Goal: Information Seeking & Learning: Find specific fact

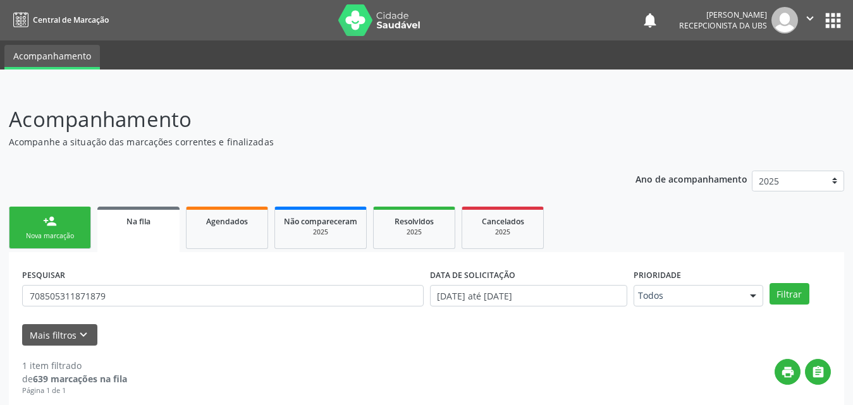
scroll to position [126, 0]
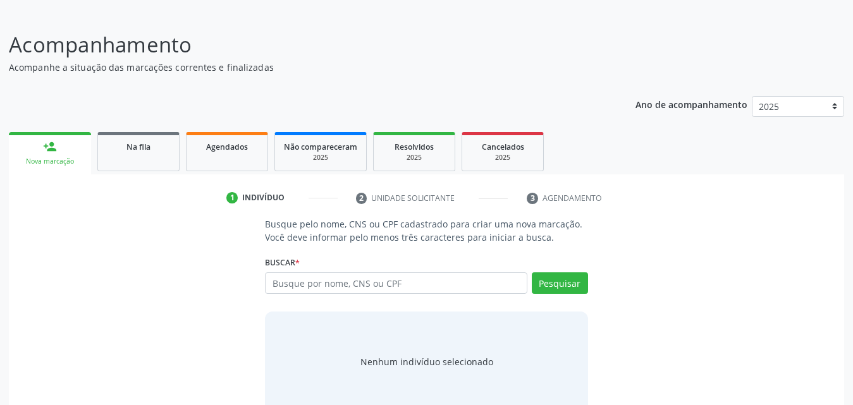
scroll to position [100, 0]
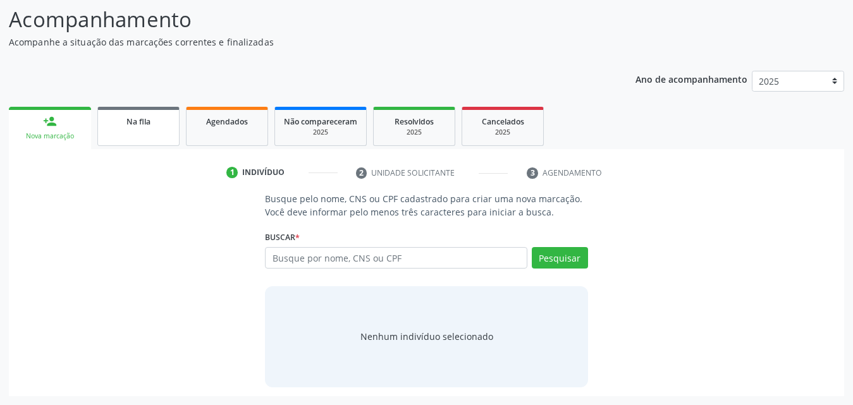
click at [159, 126] on div "Na fila" at bounding box center [138, 120] width 63 height 13
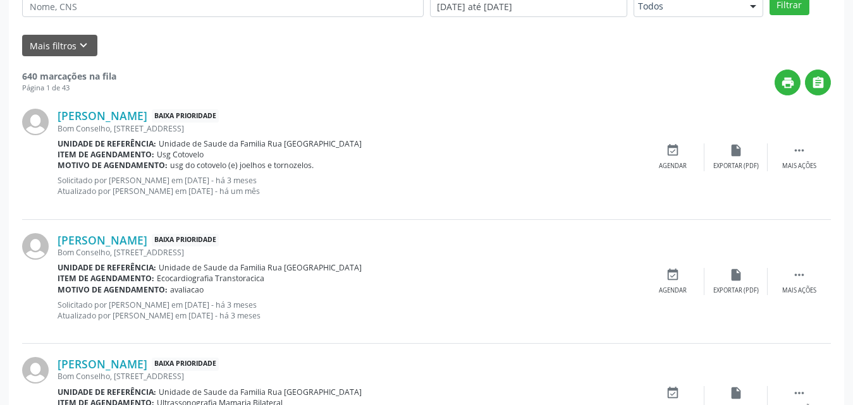
scroll to position [163, 0]
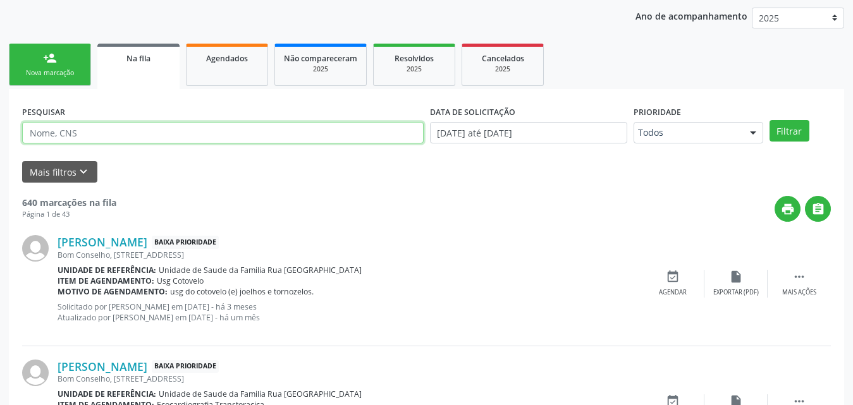
click at [184, 130] on input "text" at bounding box center [222, 132] width 401 height 21
type input "fabia marques"
click at [769, 120] on button "Filtrar" at bounding box center [789, 130] width 40 height 21
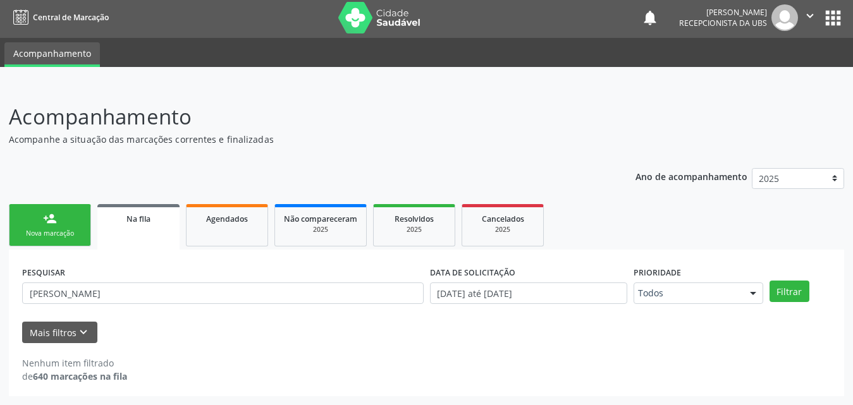
scroll to position [3, 0]
click at [257, 231] on link "Agendados" at bounding box center [227, 225] width 82 height 42
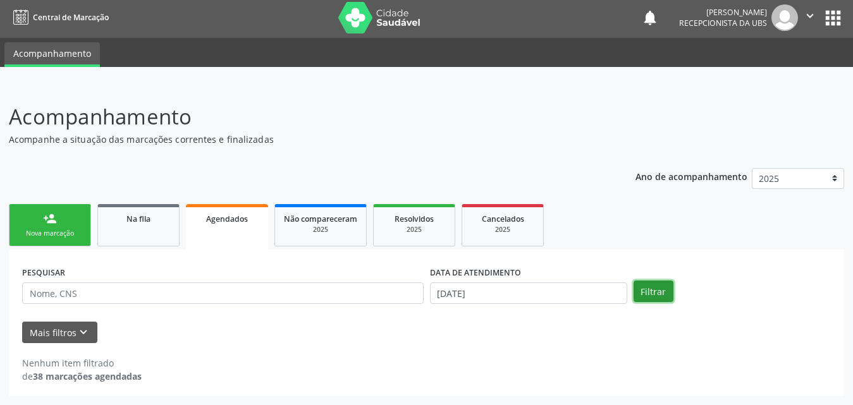
click at [652, 292] on button "Filtrar" at bounding box center [654, 291] width 40 height 21
click at [77, 333] on icon "keyboard_arrow_down" at bounding box center [84, 333] width 14 height 14
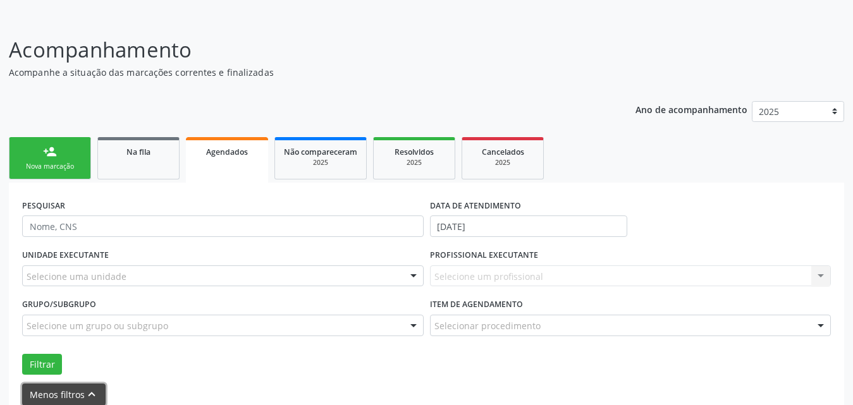
scroll to position [132, 0]
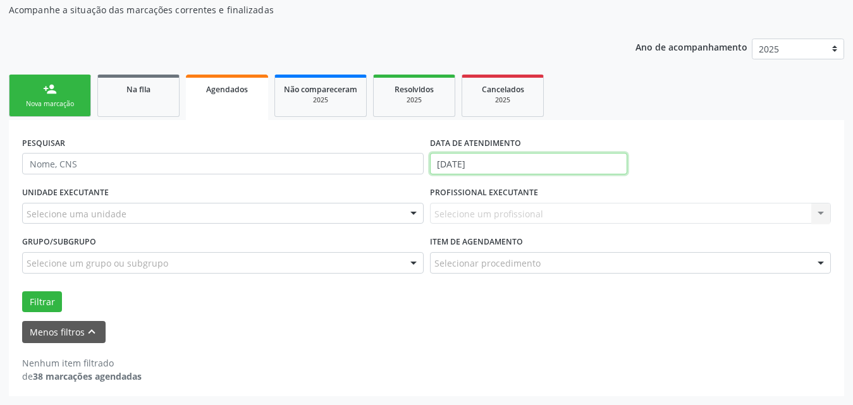
click at [518, 166] on input "10/10/2025" at bounding box center [528, 163] width 197 height 21
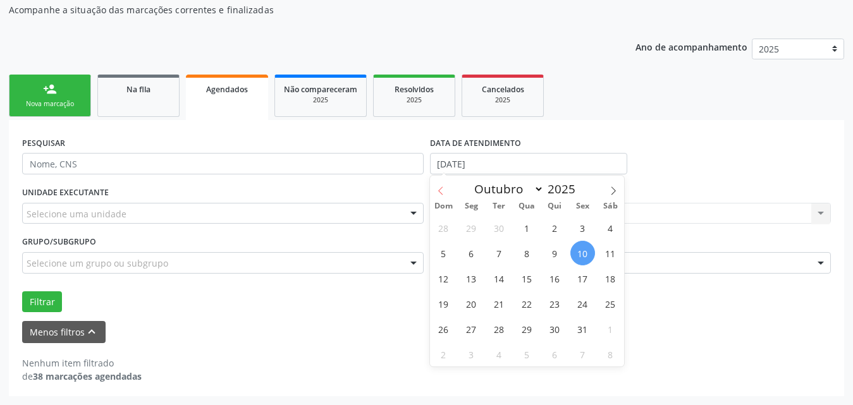
click at [438, 190] on icon at bounding box center [440, 191] width 9 height 9
select select "7"
click at [580, 226] on span "1" at bounding box center [582, 228] width 25 height 25
type input "01/08/2025"
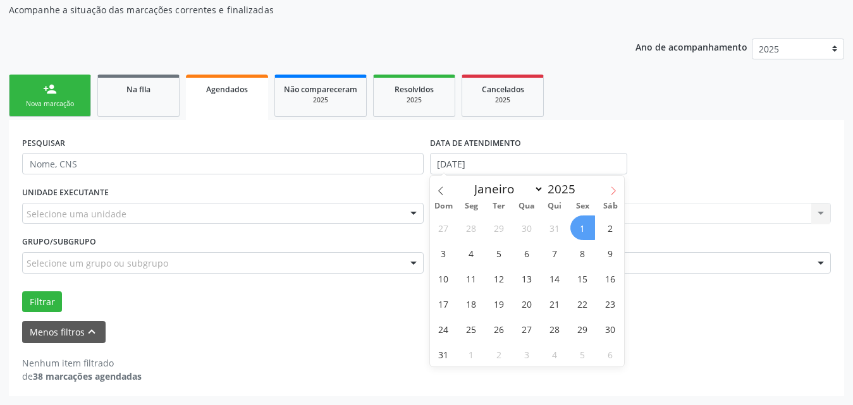
click at [615, 188] on icon at bounding box center [613, 191] width 9 height 9
select select "9"
click at [530, 228] on span "1" at bounding box center [527, 228] width 25 height 25
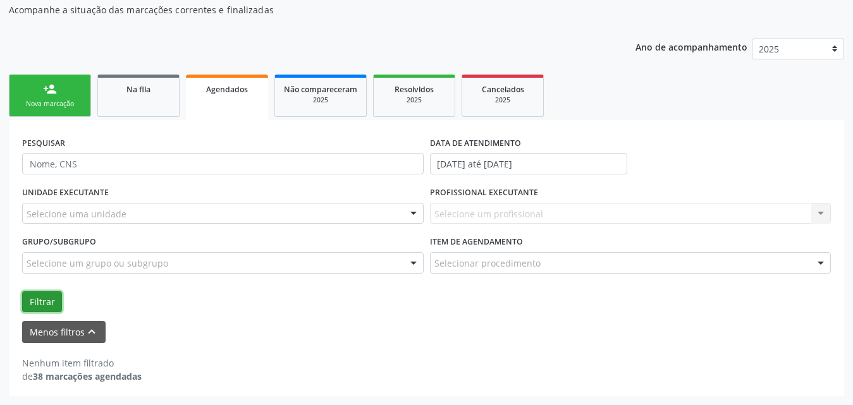
click at [31, 300] on button "Filtrar" at bounding box center [42, 301] width 40 height 21
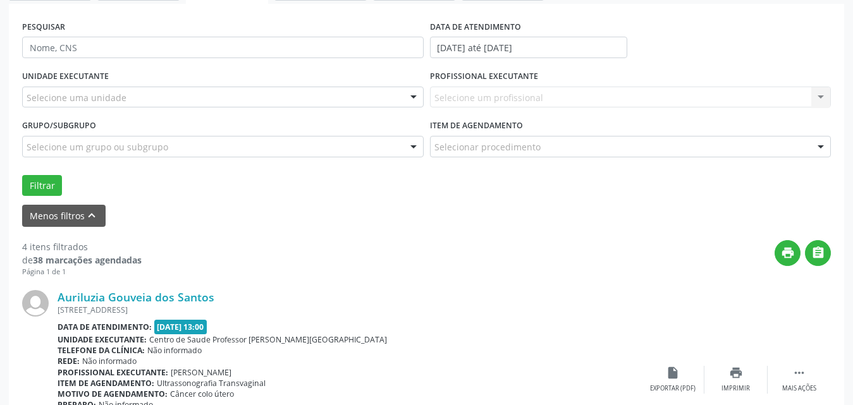
scroll to position [69, 0]
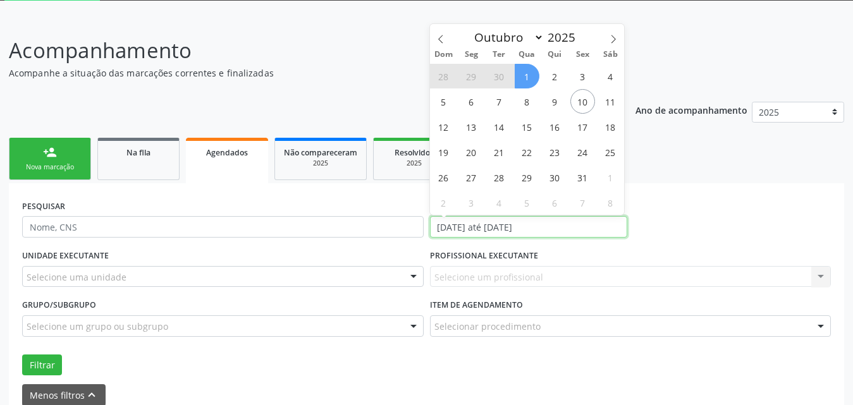
click at [575, 229] on input "01/08/2025 até 01/10/2025" at bounding box center [528, 226] width 197 height 21
click at [526, 77] on span "1" at bounding box center [527, 76] width 25 height 25
type input "01/10/2025"
click at [525, 72] on span "1" at bounding box center [527, 76] width 25 height 25
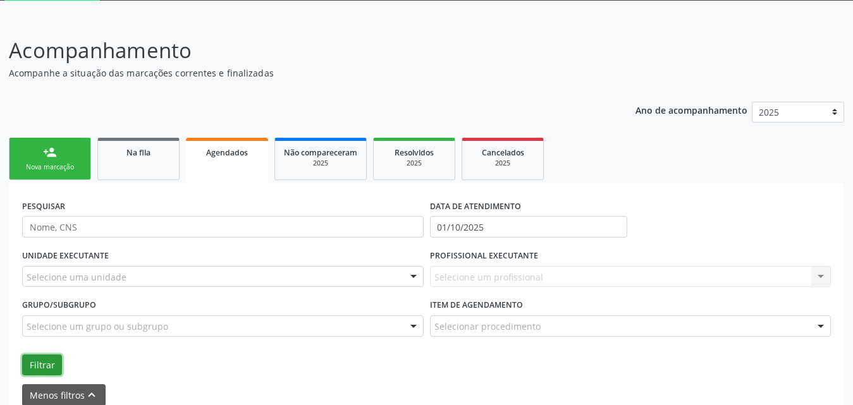
click at [27, 368] on button "Filtrar" at bounding box center [42, 365] width 40 height 21
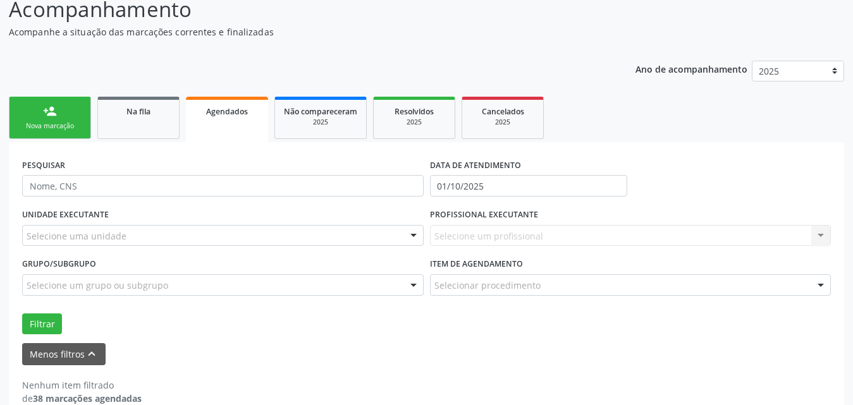
scroll to position [132, 0]
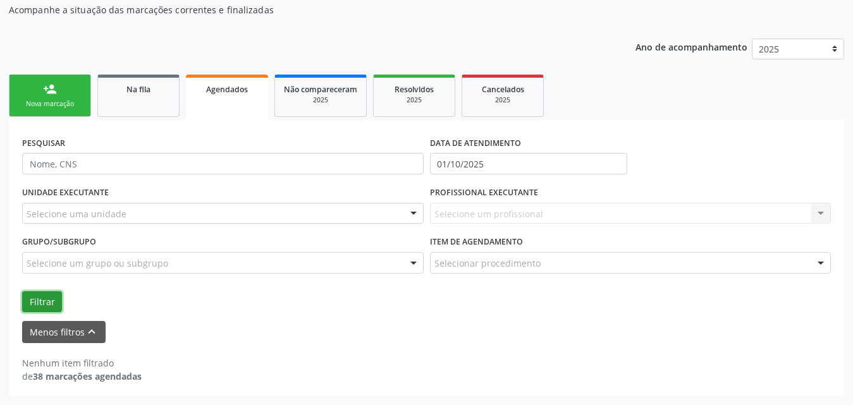
click at [51, 300] on button "Filtrar" at bounding box center [42, 301] width 40 height 21
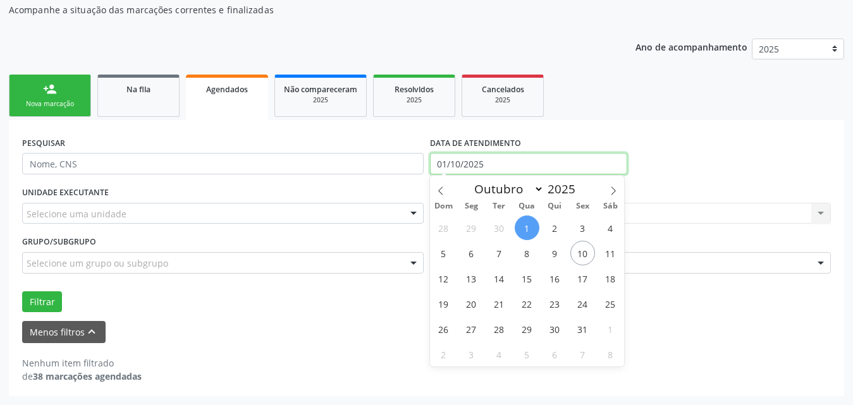
click at [494, 168] on input "01/10/2025" at bounding box center [528, 163] width 197 height 21
click at [441, 192] on icon at bounding box center [440, 191] width 9 height 9
select select "7"
click at [582, 228] on span "1" at bounding box center [582, 228] width 25 height 25
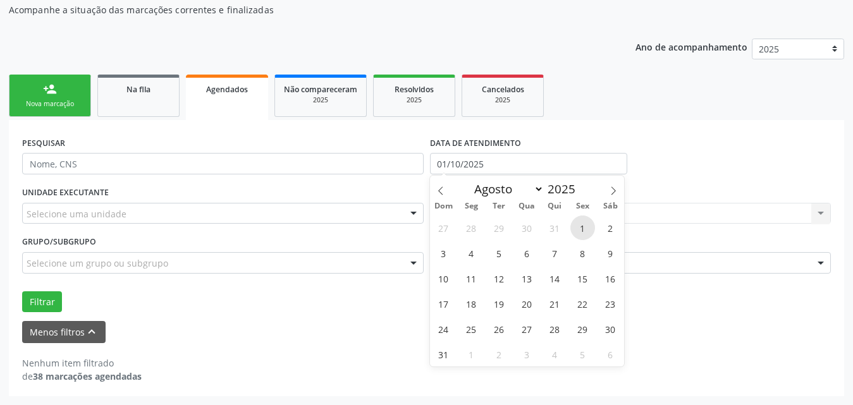
type input "01/08/2025"
click at [611, 187] on icon at bounding box center [613, 191] width 9 height 9
select select "8"
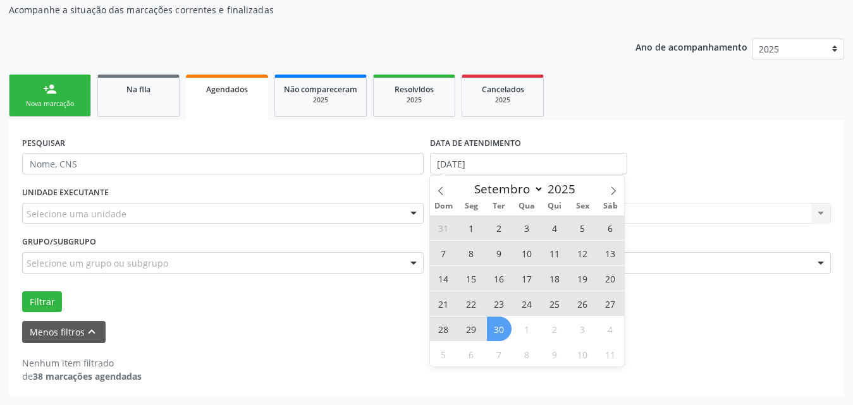
click at [495, 334] on span "30" at bounding box center [499, 329] width 25 height 25
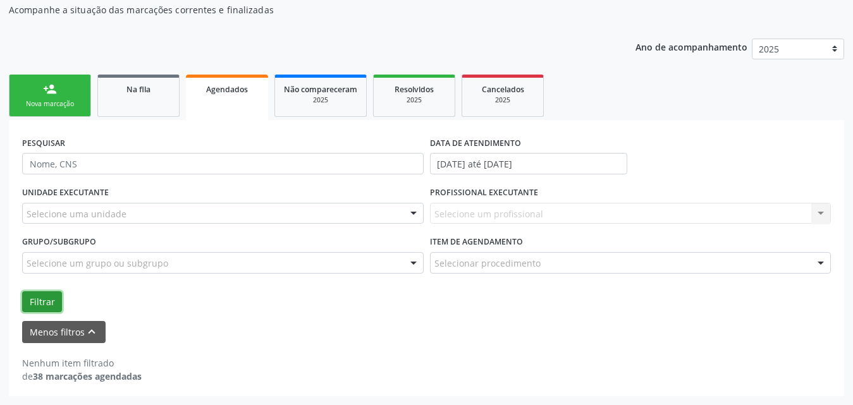
click at [38, 298] on button "Filtrar" at bounding box center [42, 301] width 40 height 21
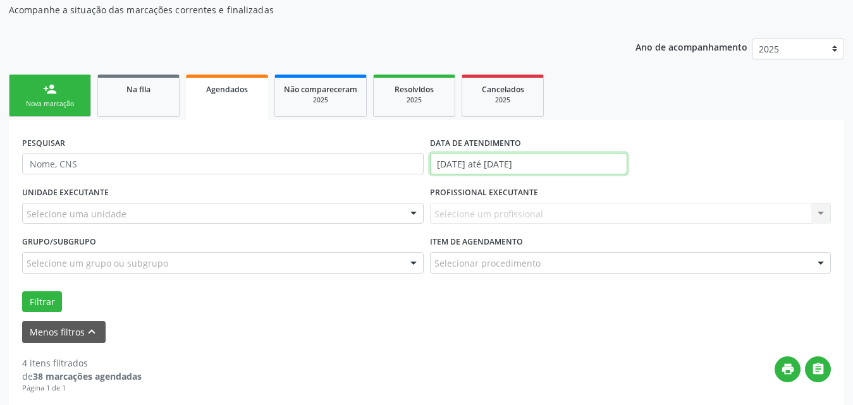
click at [580, 162] on input "01/08/2025 até 30/09/2025" at bounding box center [528, 163] width 197 height 21
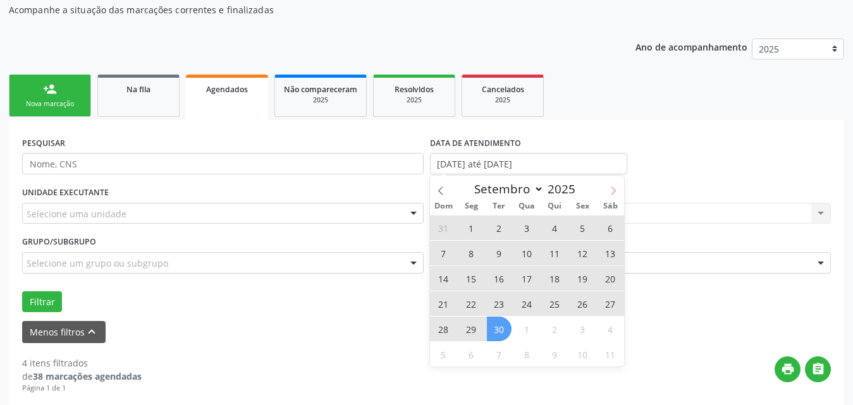
click at [618, 188] on span at bounding box center [613, 186] width 21 height 21
select select "9"
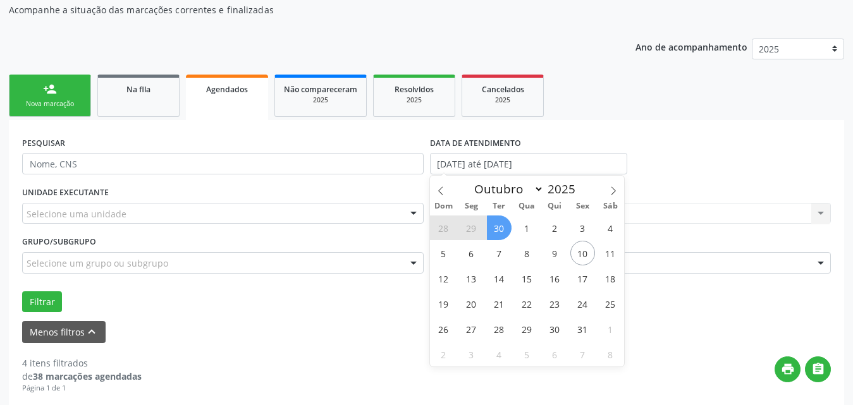
click at [496, 221] on span "30" at bounding box center [499, 228] width 25 height 25
type input "30/09/2025"
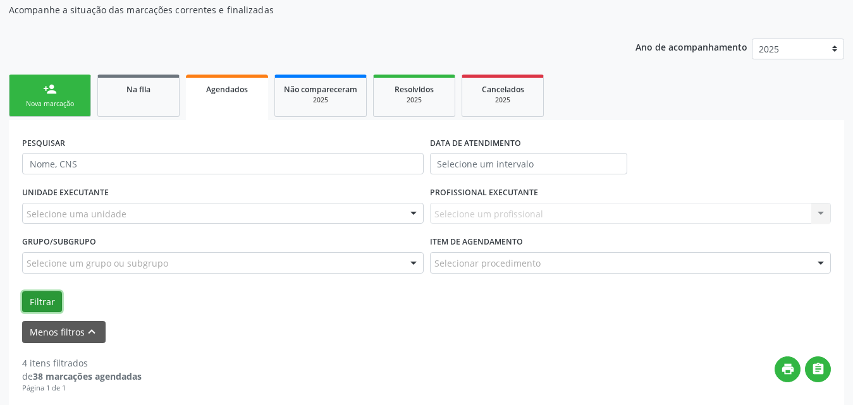
click at [37, 300] on button "Filtrar" at bounding box center [42, 301] width 40 height 21
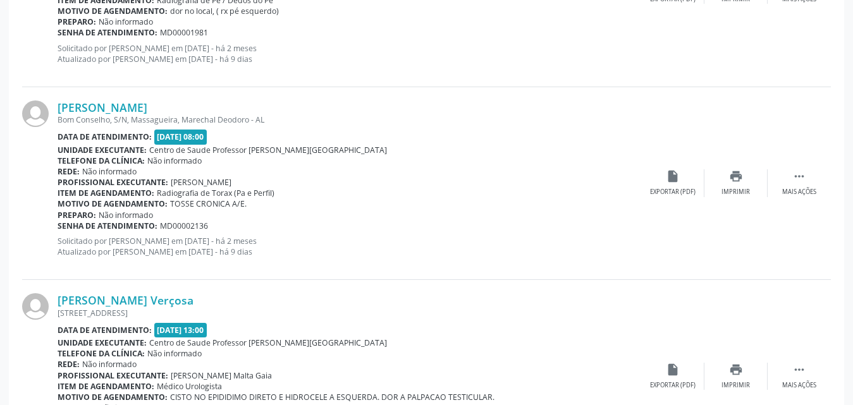
scroll to position [3090, 0]
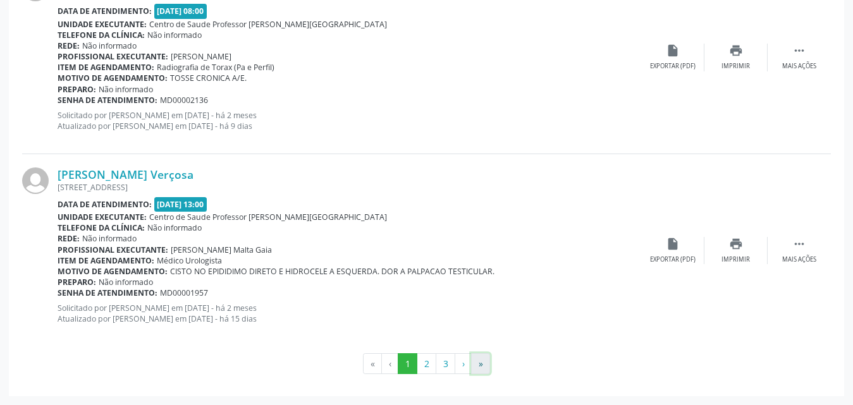
click at [482, 368] on button "»" at bounding box center [480, 363] width 19 height 21
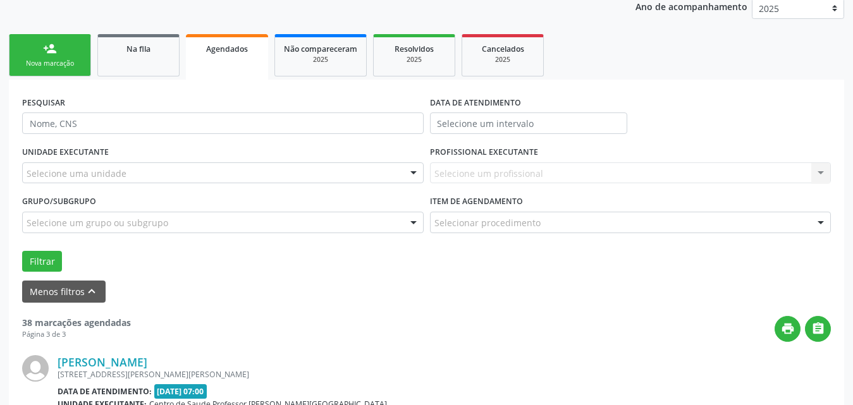
scroll to position [1765, 0]
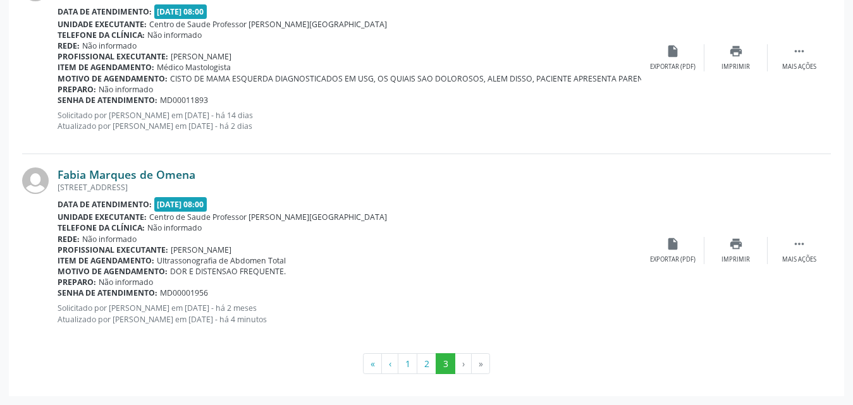
click at [120, 177] on link "Fabia Marques de Omena" at bounding box center [127, 175] width 138 height 14
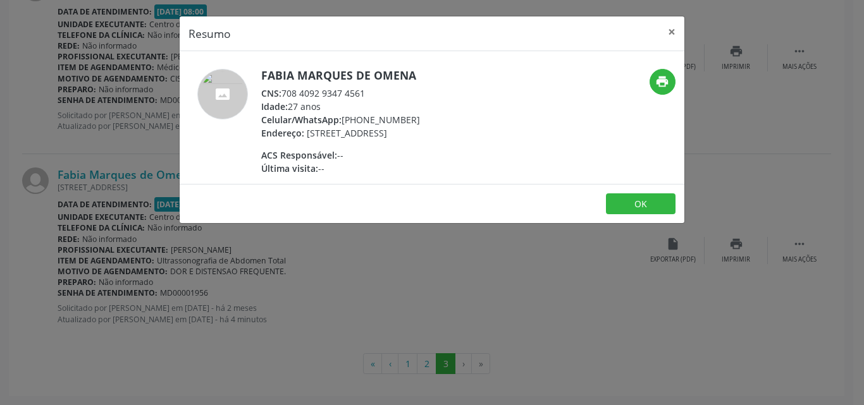
drag, startPoint x: 285, startPoint y: 90, endPoint x: 375, endPoint y: 86, distance: 89.9
click at [375, 87] on div "CNS: 708 4092 9347 4561" at bounding box center [340, 93] width 159 height 13
copy div "708 4092 9347 4561"
click at [672, 34] on button "×" at bounding box center [671, 31] width 25 height 31
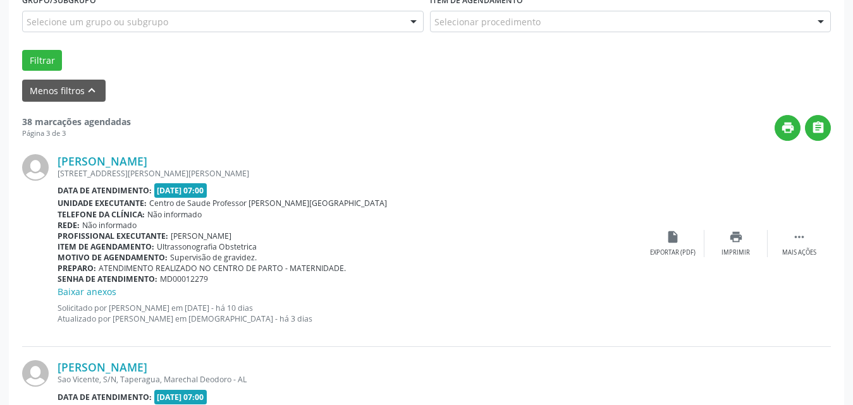
scroll to position [58, 0]
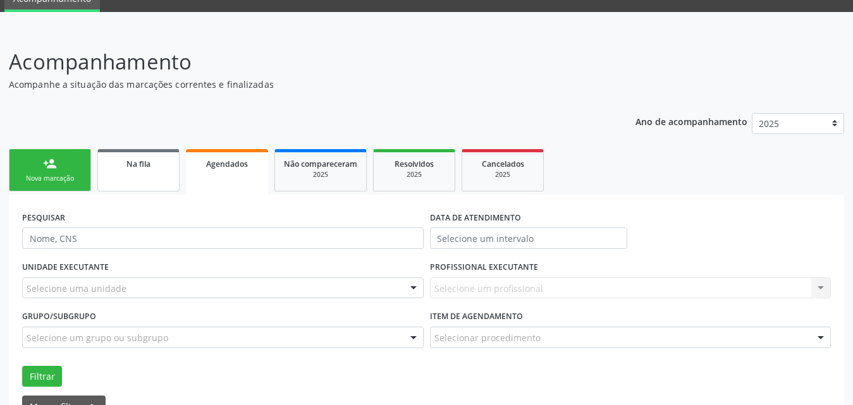
click at [158, 173] on link "Na fila" at bounding box center [138, 170] width 82 height 42
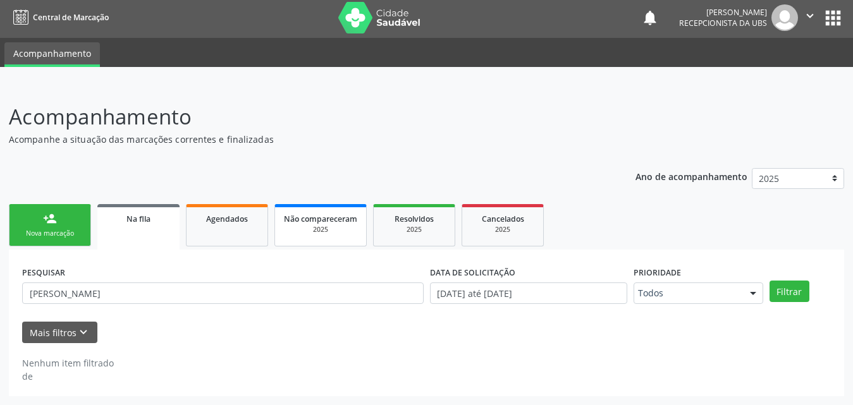
scroll to position [3, 0]
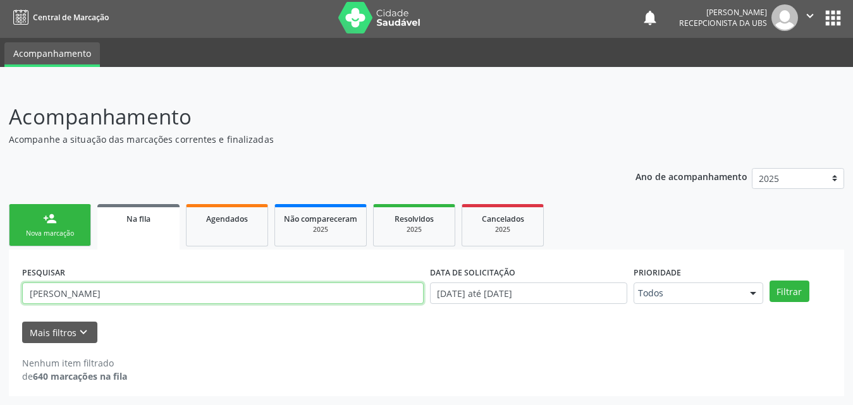
click at [243, 294] on input "fabia marques" at bounding box center [222, 293] width 401 height 21
click at [769, 281] on button "Filtrar" at bounding box center [789, 291] width 40 height 21
click at [243, 294] on input "fabia marques704804587685445" at bounding box center [222, 293] width 401 height 21
type input "f"
type input "704804587685445"
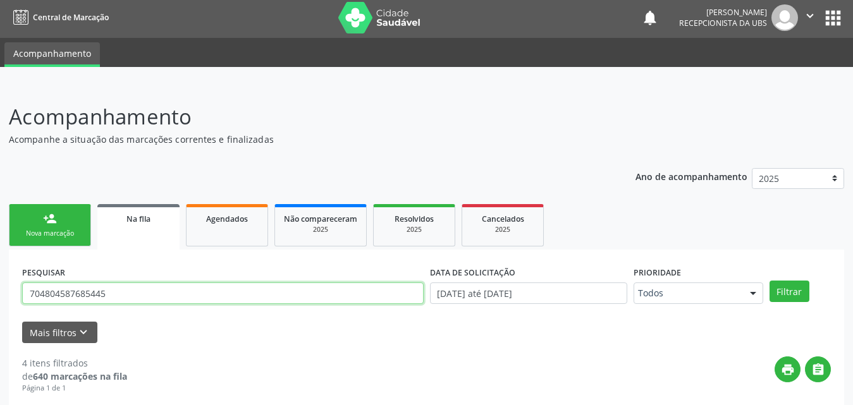
click at [769, 281] on button "Filtrar" at bounding box center [789, 291] width 40 height 21
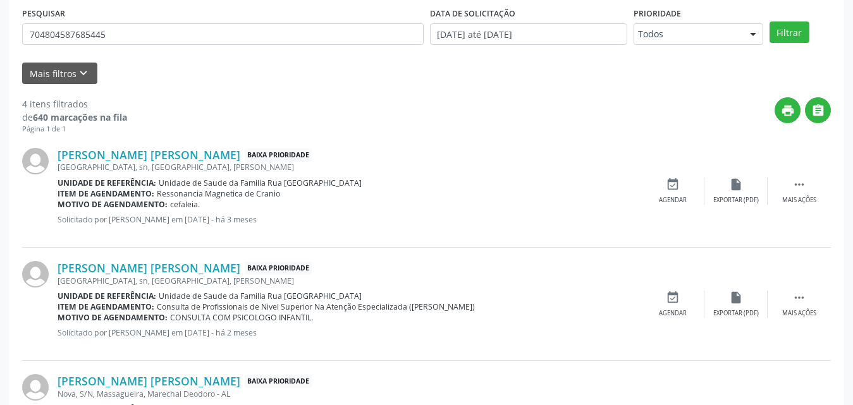
scroll to position [240, 0]
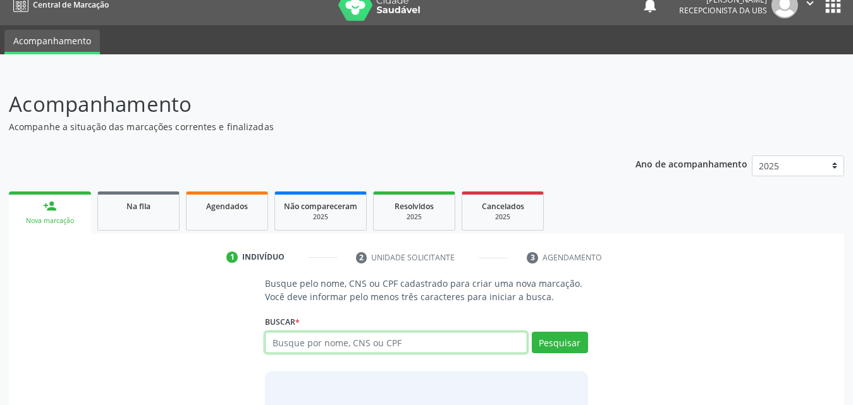
scroll to position [63, 0]
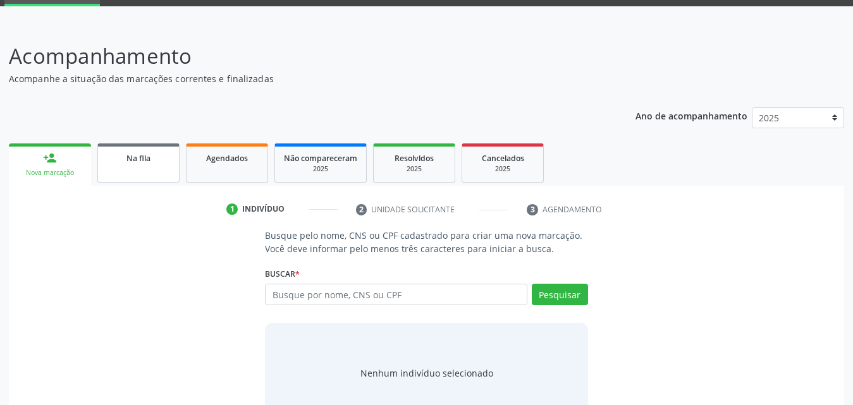
click at [144, 169] on link "Na fila" at bounding box center [138, 163] width 82 height 39
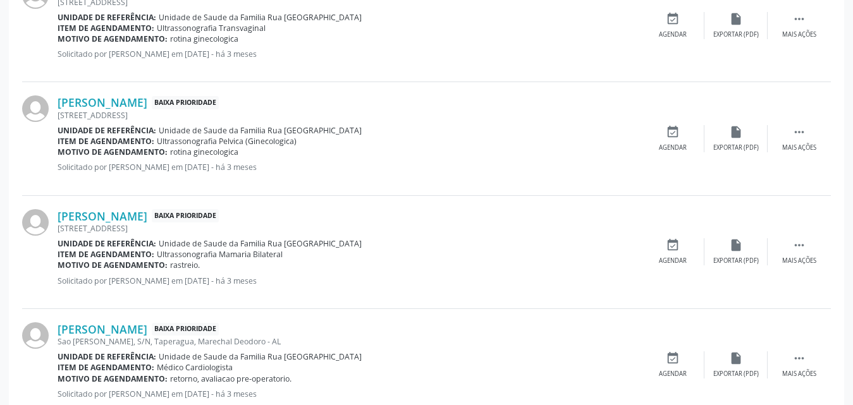
scroll to position [1791, 0]
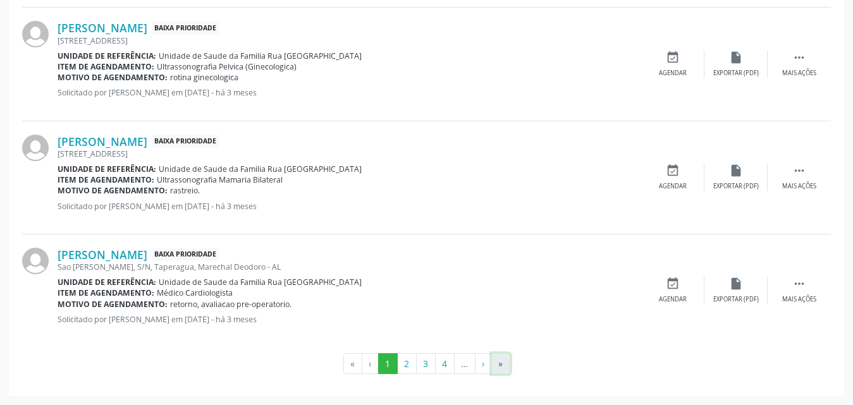
click at [497, 364] on button "»" at bounding box center [500, 363] width 19 height 21
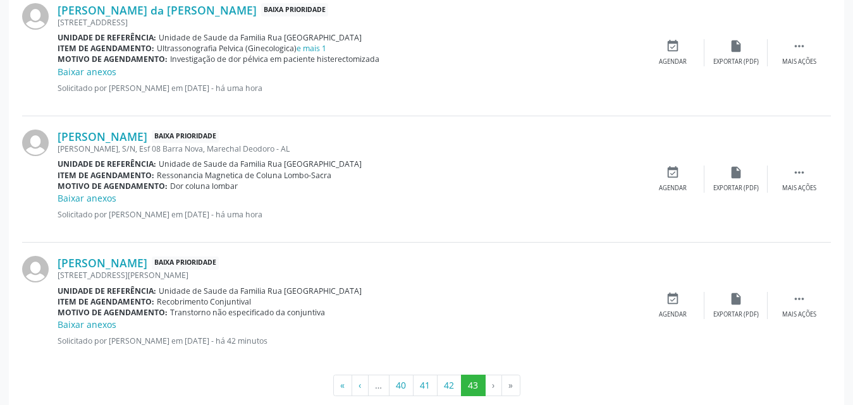
scroll to position [1304, 0]
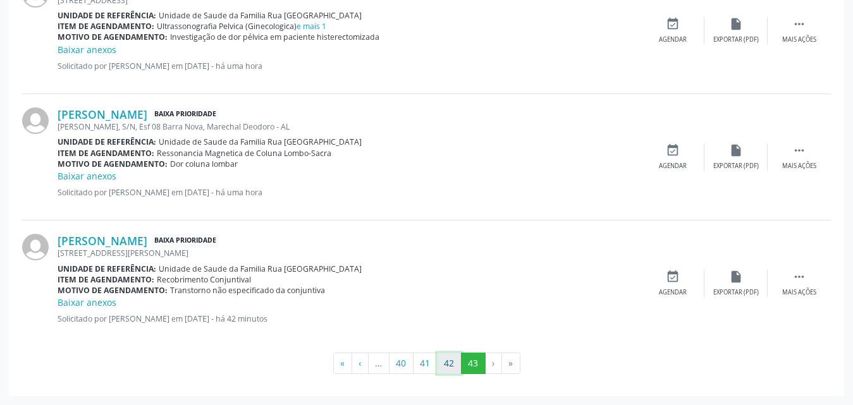
click at [448, 367] on button "42" at bounding box center [449, 363] width 25 height 21
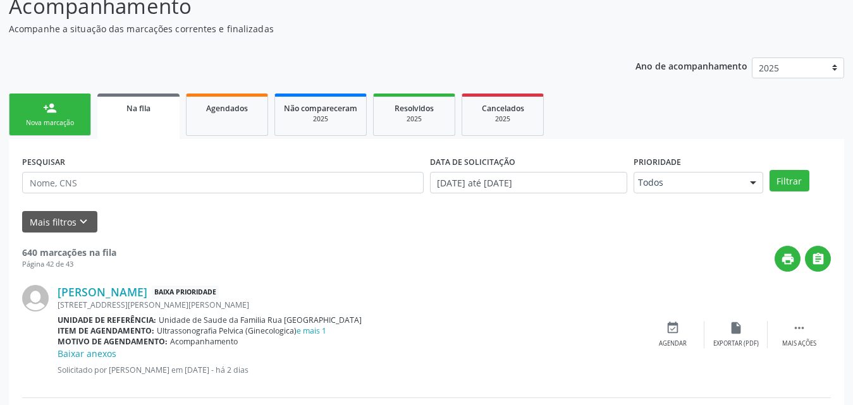
scroll to position [0, 0]
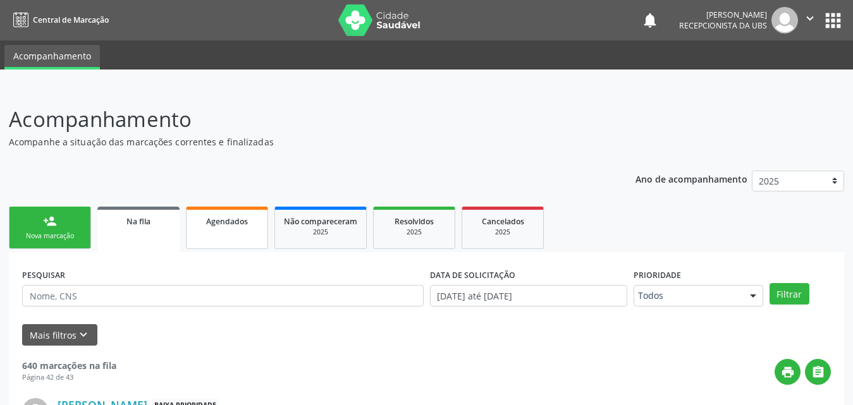
click at [233, 219] on span "Agendados" at bounding box center [227, 221] width 42 height 11
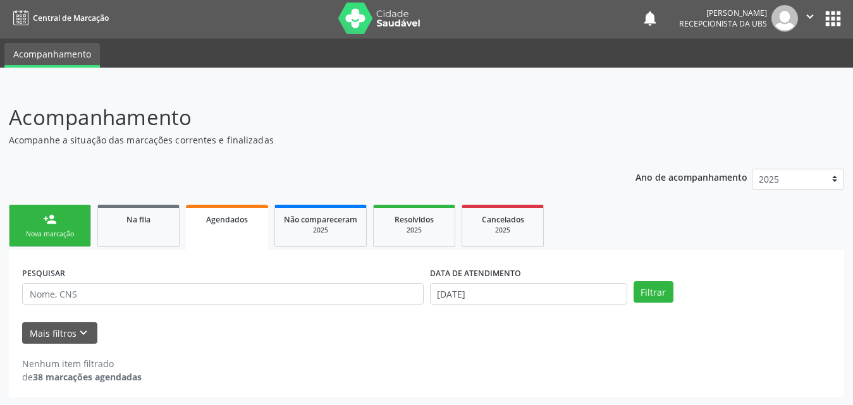
scroll to position [3, 0]
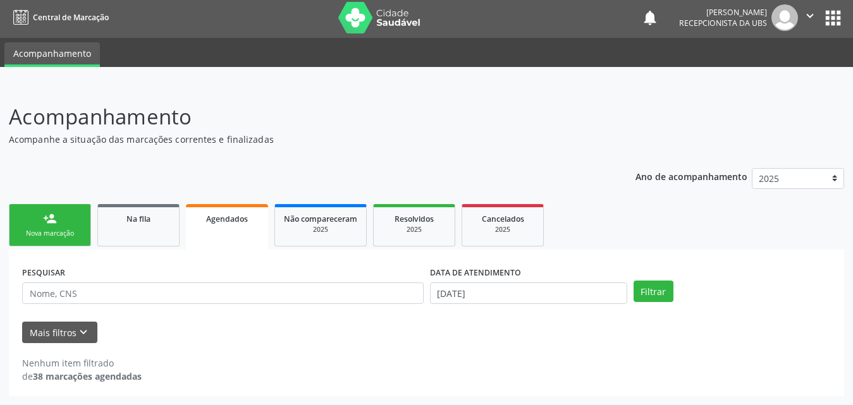
click at [223, 237] on link "Agendados" at bounding box center [227, 227] width 82 height 46
click at [220, 214] on span "Agendados" at bounding box center [227, 219] width 42 height 11
click at [265, 202] on ul "person_add Nova marcação Na fila Agendados Não compareceram 2025 Resolvidos 202…" at bounding box center [426, 225] width 835 height 49
click at [309, 214] on span "Não compareceram" at bounding box center [320, 219] width 73 height 11
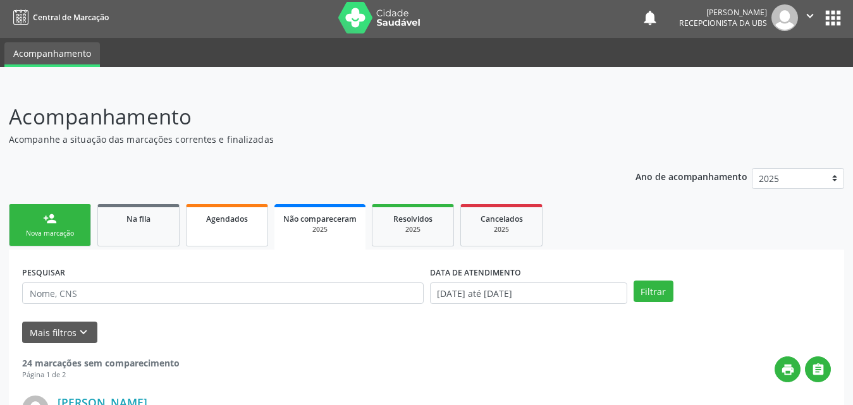
click at [223, 226] on link "Agendados" at bounding box center [227, 225] width 82 height 42
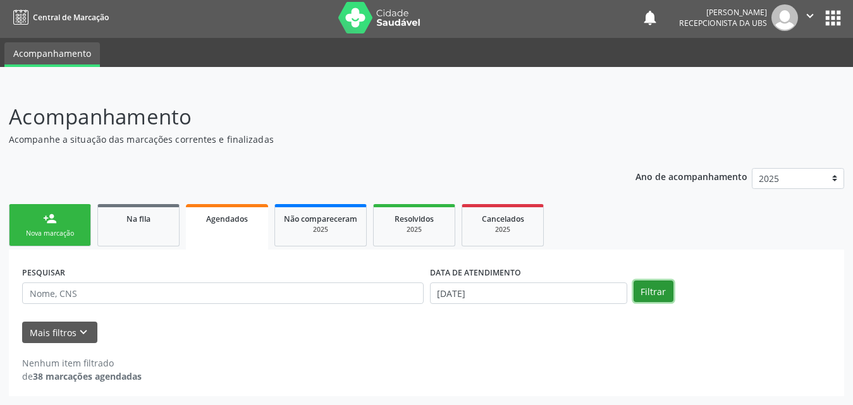
click at [658, 298] on button "Filtrar" at bounding box center [654, 291] width 40 height 21
click at [47, 330] on button "Mais filtros keyboard_arrow_down" at bounding box center [59, 333] width 75 height 22
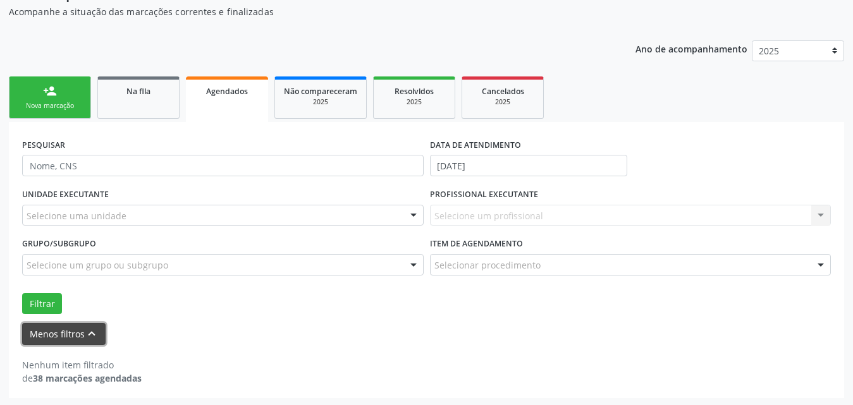
scroll to position [132, 0]
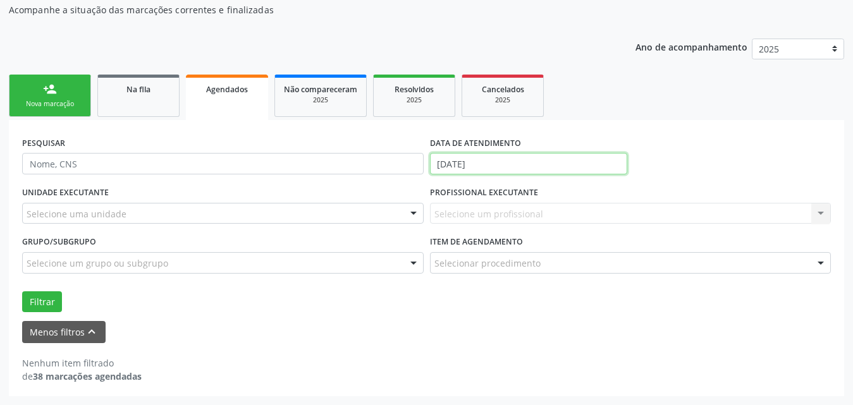
click at [530, 155] on input "10/10/2025" at bounding box center [528, 163] width 197 height 21
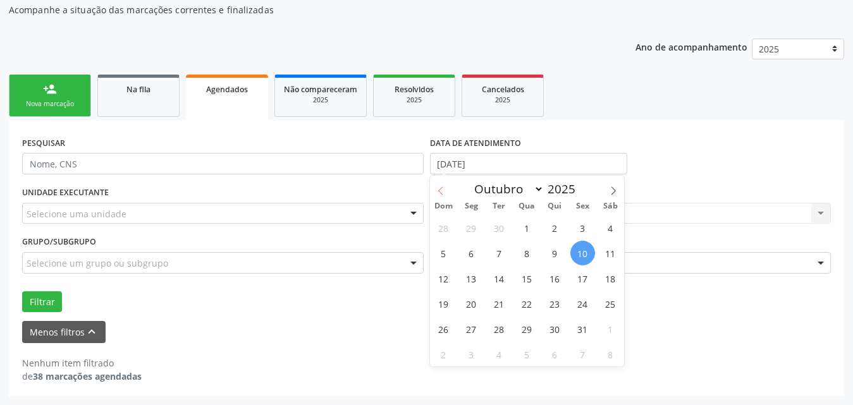
click at [444, 190] on icon at bounding box center [440, 191] width 9 height 9
select select "7"
click at [587, 224] on span "1" at bounding box center [582, 228] width 25 height 25
type input "01/08/2025"
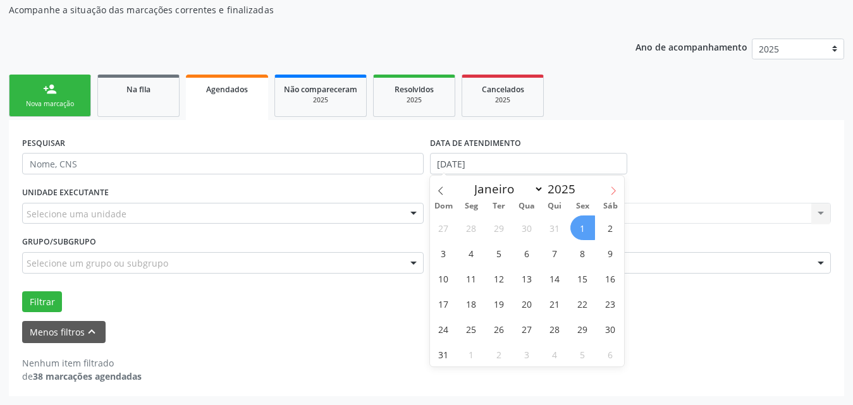
click at [608, 192] on span at bounding box center [613, 186] width 21 height 21
click at [443, 187] on icon at bounding box center [440, 191] width 9 height 9
click at [613, 190] on icon at bounding box center [613, 191] width 9 height 9
select select "9"
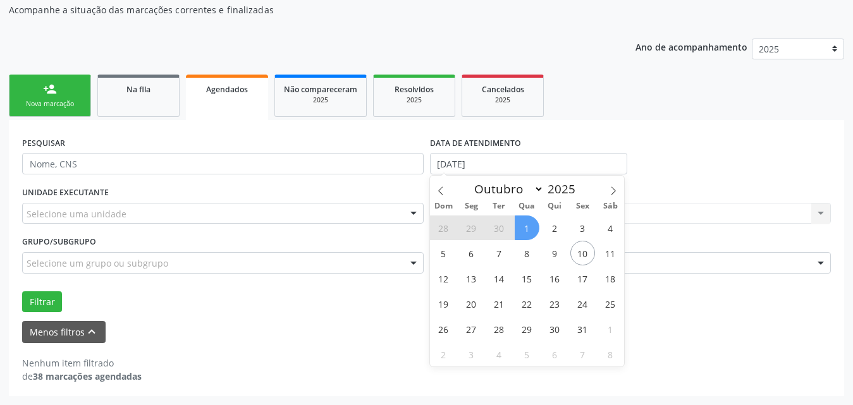
click at [532, 230] on span "1" at bounding box center [527, 228] width 25 height 25
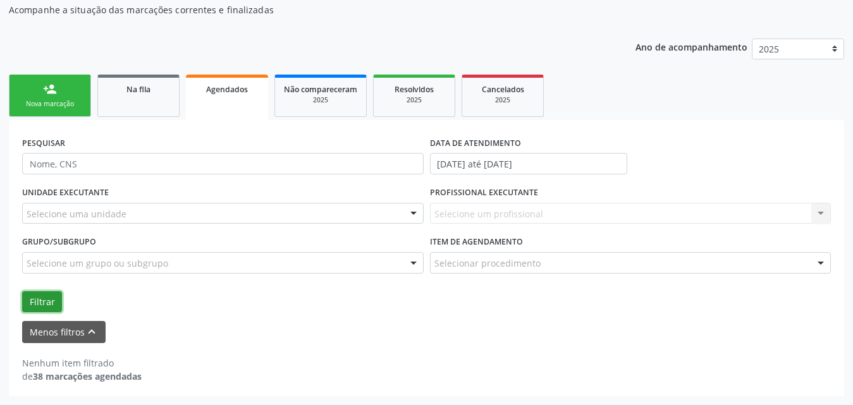
click at [40, 305] on button "Filtrar" at bounding box center [42, 301] width 40 height 21
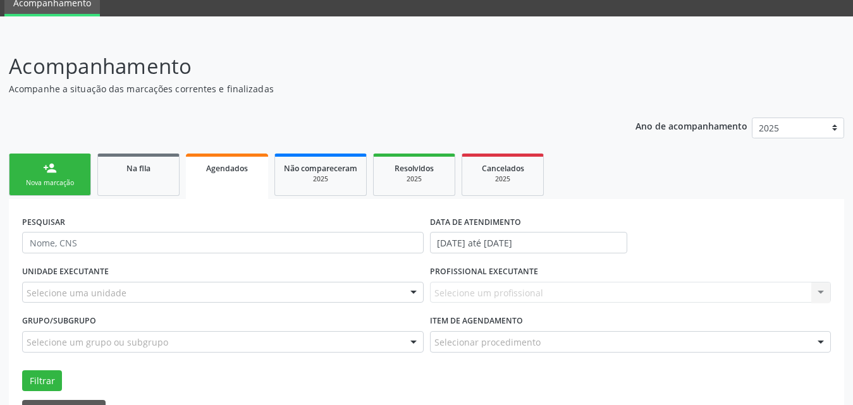
scroll to position [126, 0]
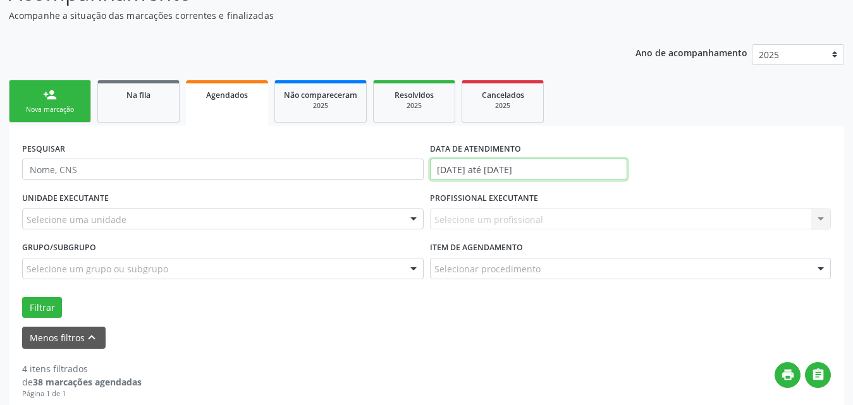
click at [587, 170] on input "01/08/2025 até 01/10/2025" at bounding box center [528, 169] width 197 height 21
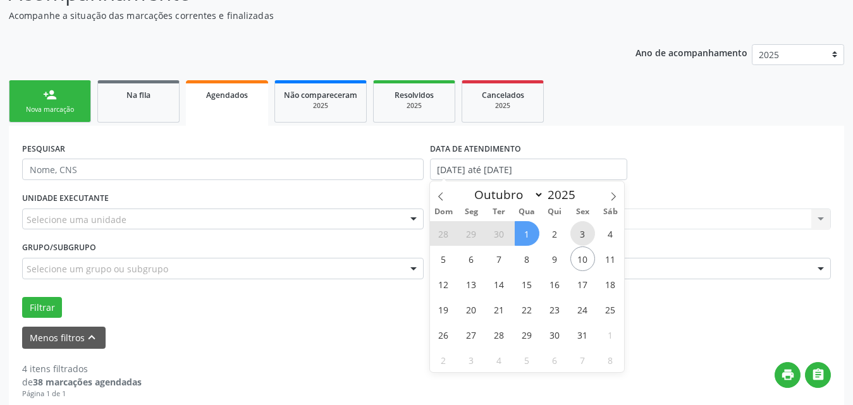
click at [577, 235] on span "3" at bounding box center [582, 233] width 25 height 25
type input "03/10/2025"
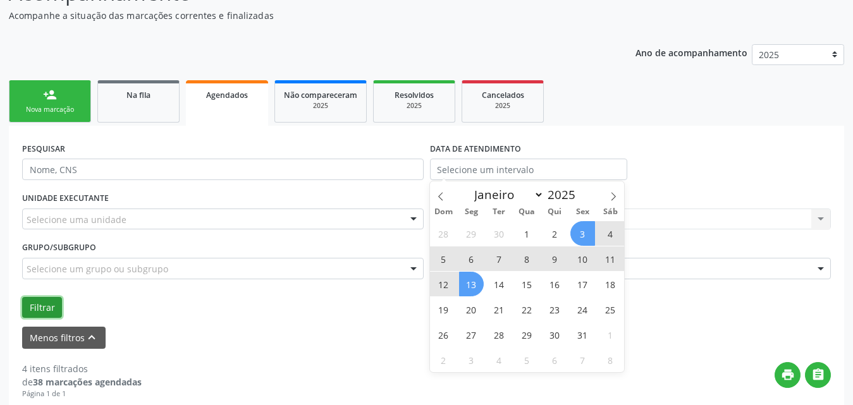
click at [36, 308] on button "Filtrar" at bounding box center [42, 307] width 40 height 21
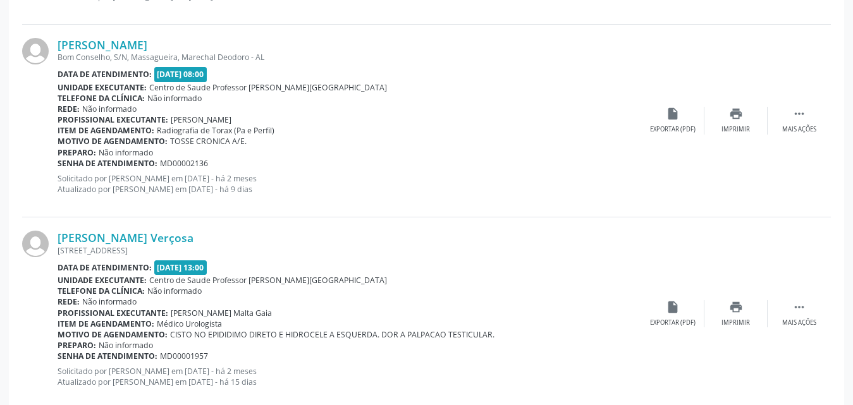
scroll to position [3090, 0]
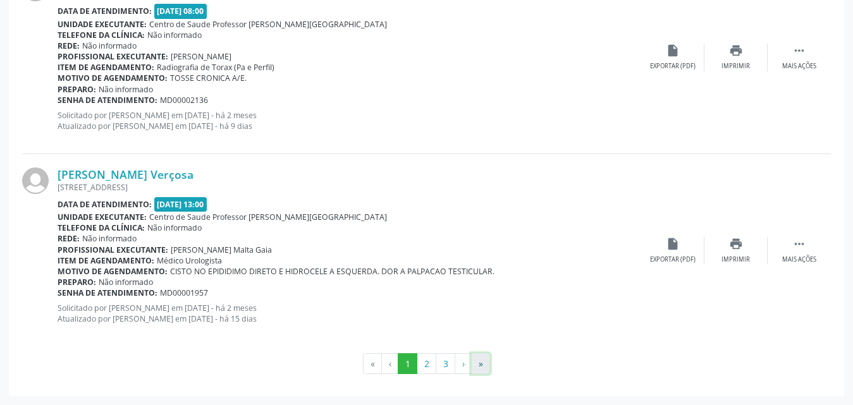
click at [482, 367] on button "»" at bounding box center [480, 363] width 19 height 21
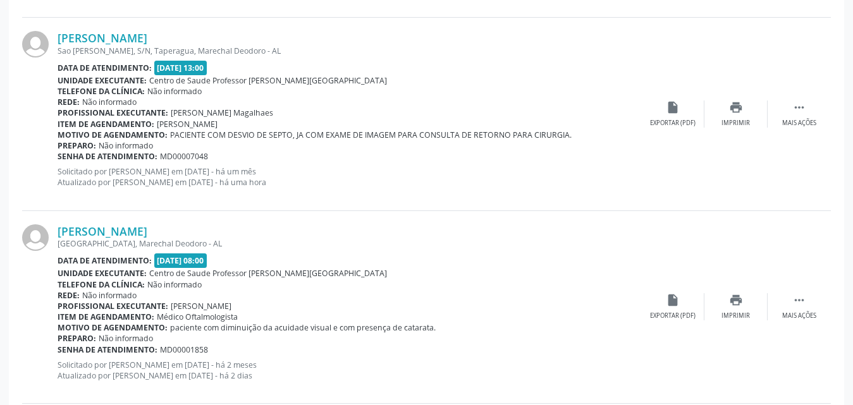
scroll to position [1132, 0]
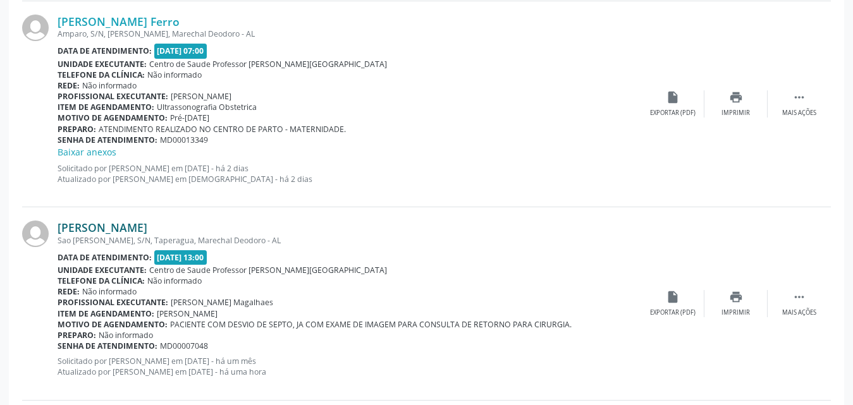
click at [115, 226] on link "Lucas Daniel Sena da Silva" at bounding box center [103, 228] width 90 height 14
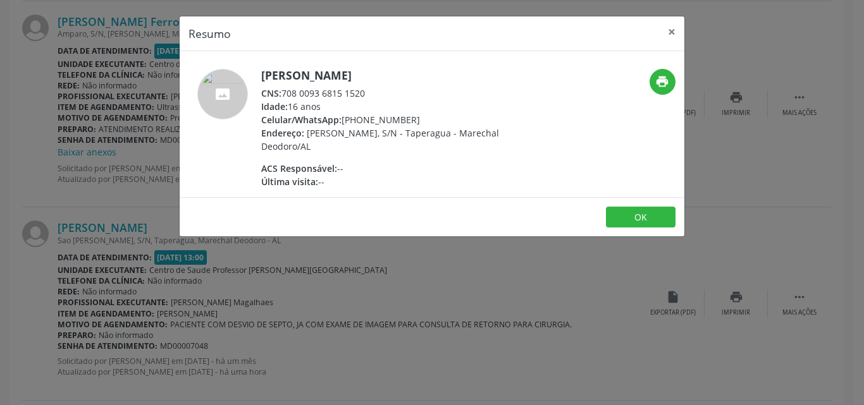
drag, startPoint x: 284, startPoint y: 96, endPoint x: 374, endPoint y: 93, distance: 90.5
click at [374, 93] on div "CNS: 708 0093 6815 1520" at bounding box center [384, 93] width 246 height 13
copy div "708 0093 6815 1520"
click at [666, 31] on button "×" at bounding box center [671, 31] width 25 height 31
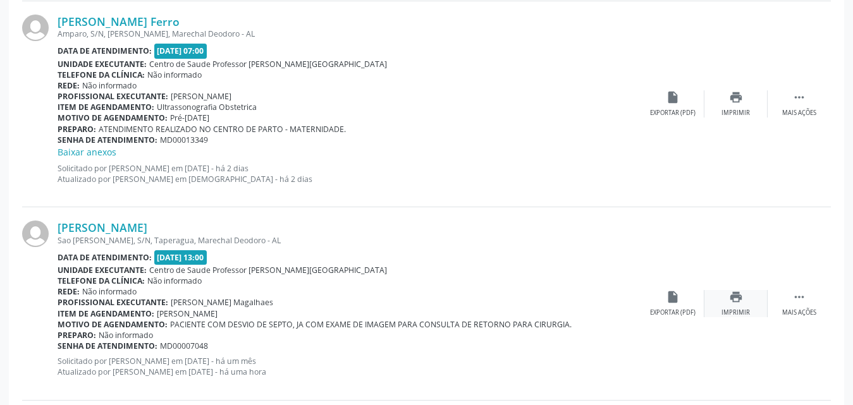
click at [741, 307] on div "print Imprimir" at bounding box center [735, 303] width 63 height 27
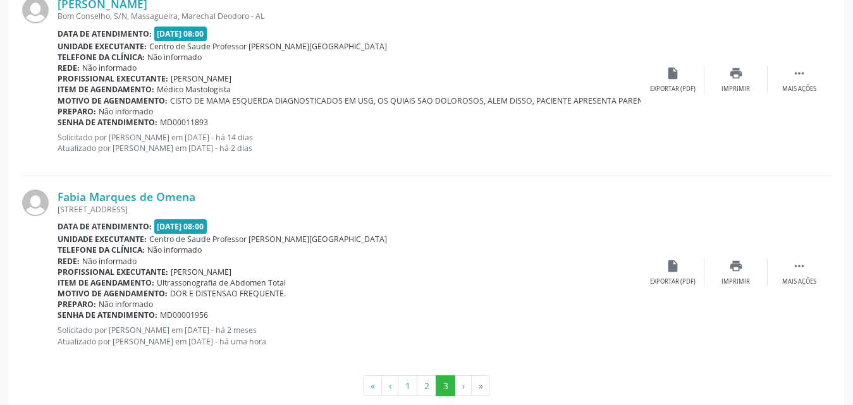
scroll to position [1765, 0]
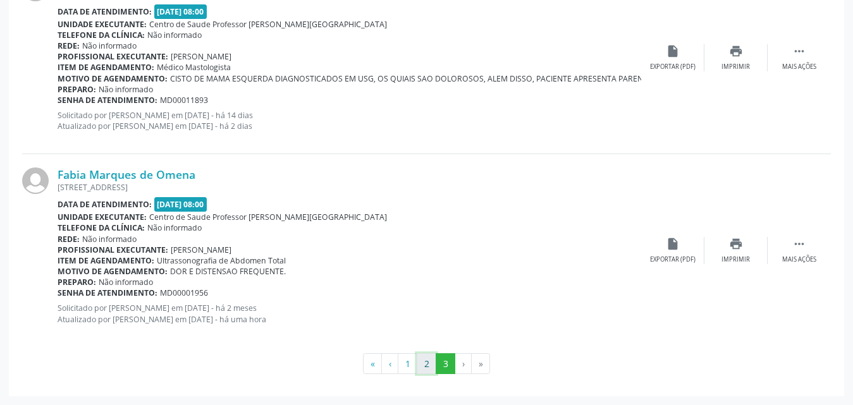
click at [425, 367] on button "2" at bounding box center [427, 363] width 20 height 21
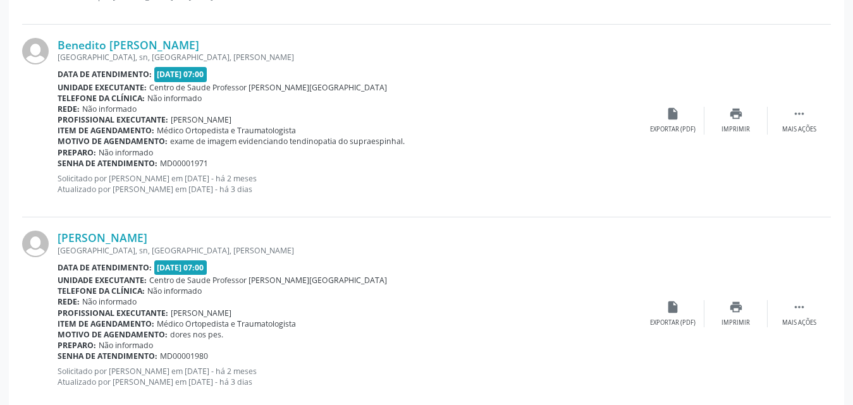
scroll to position [3076, 0]
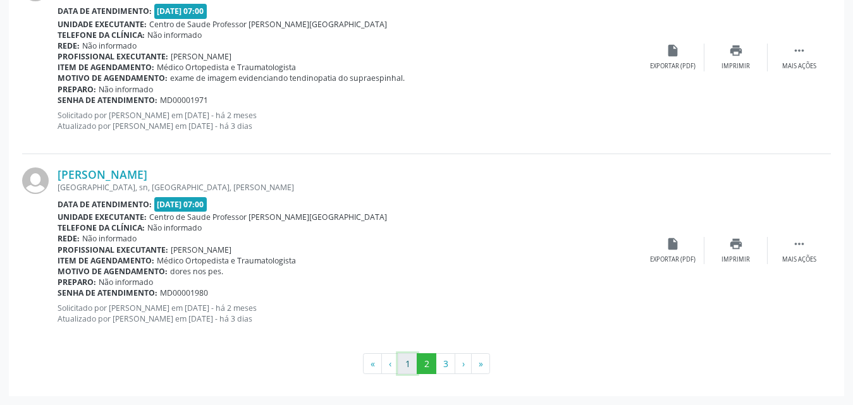
click at [403, 365] on button "1" at bounding box center [408, 363] width 20 height 21
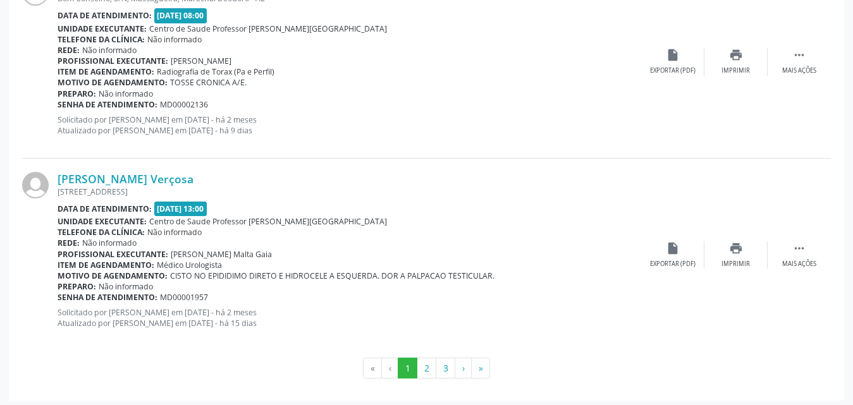
scroll to position [3090, 0]
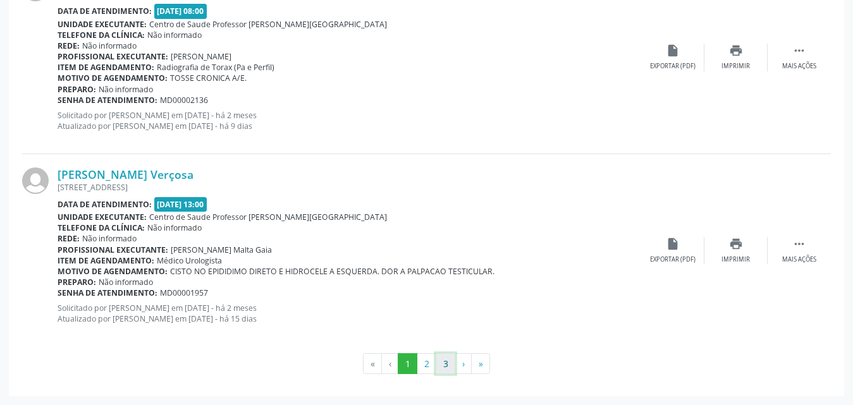
click at [448, 363] on button "3" at bounding box center [446, 363] width 20 height 21
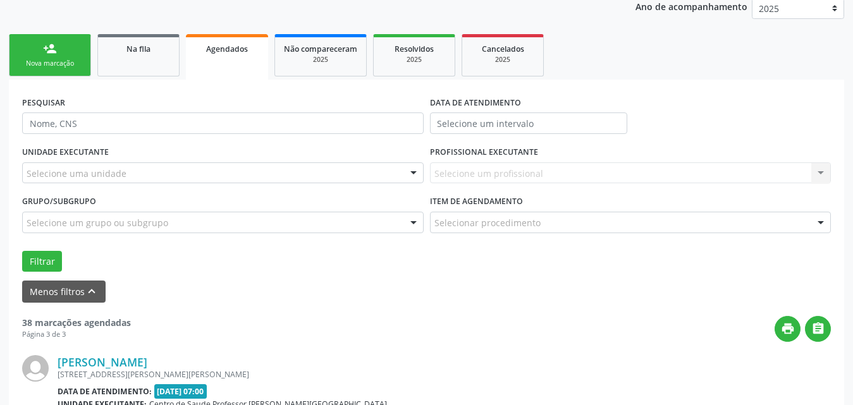
scroll to position [1765, 0]
